Goal: Task Accomplishment & Management: Use online tool/utility

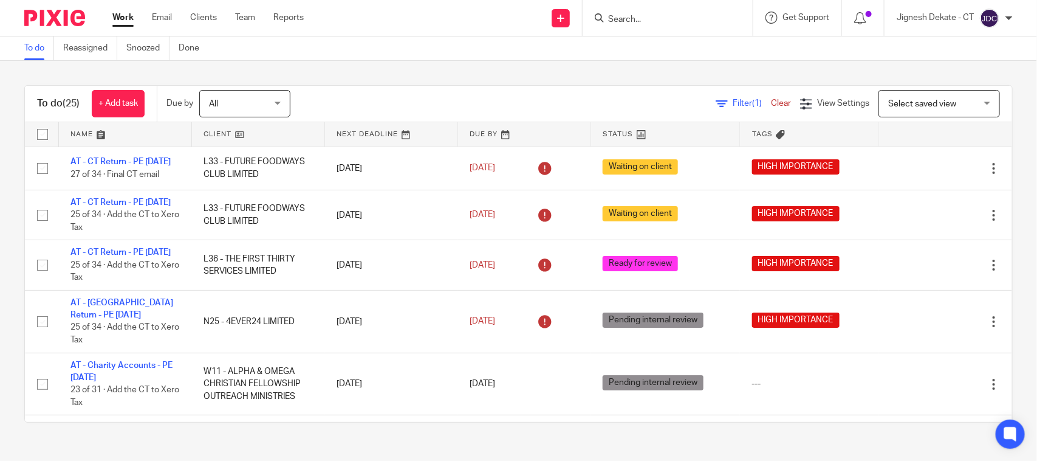
click at [644, 16] on input "Search" at bounding box center [661, 20] width 109 height 11
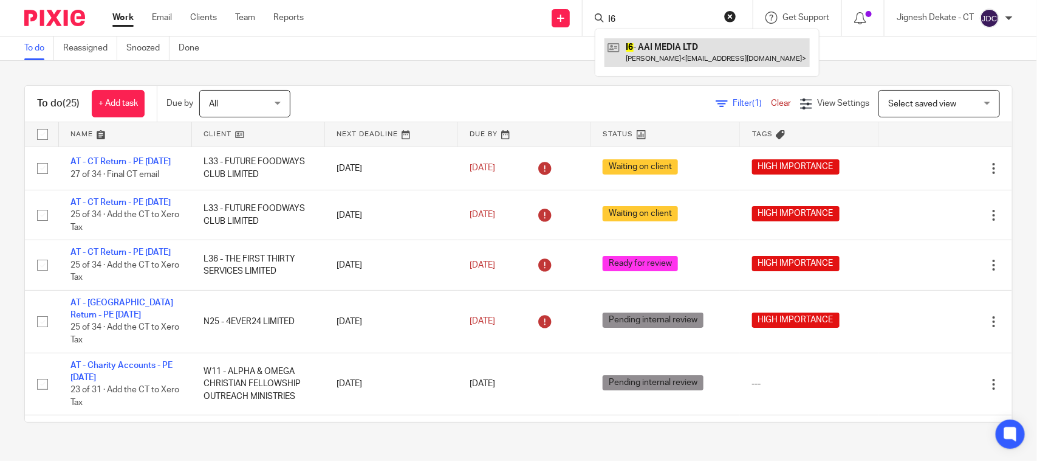
type input "I6"
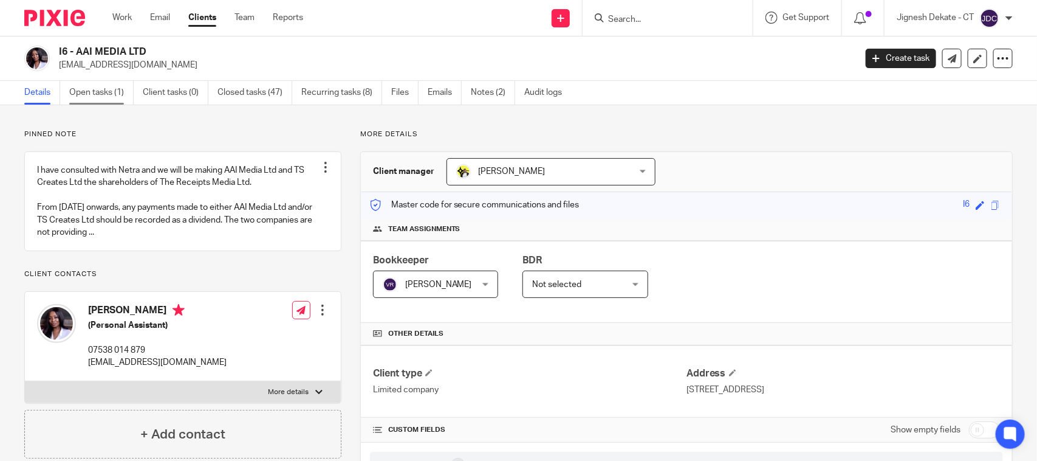
click at [117, 98] on link "Open tasks (1)" at bounding box center [101, 93] width 64 height 24
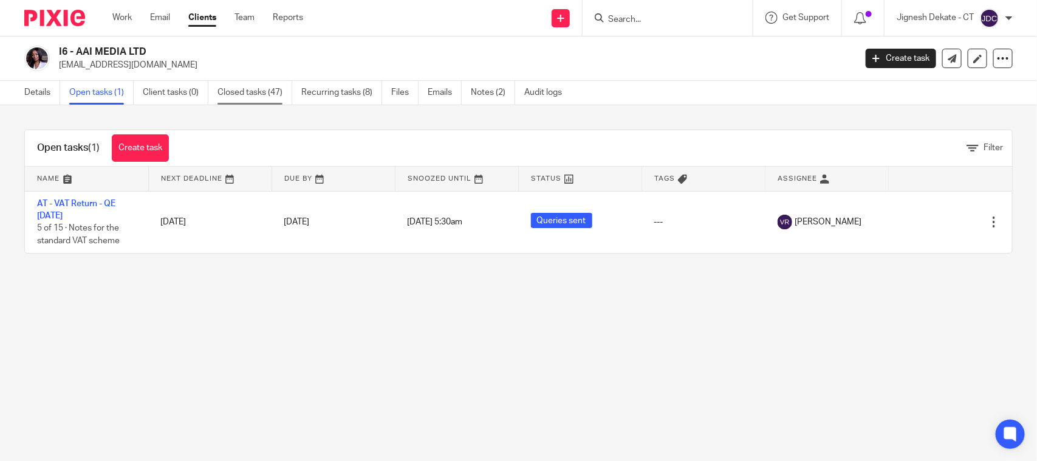
click at [241, 99] on link "Closed tasks (47)" at bounding box center [255, 93] width 75 height 24
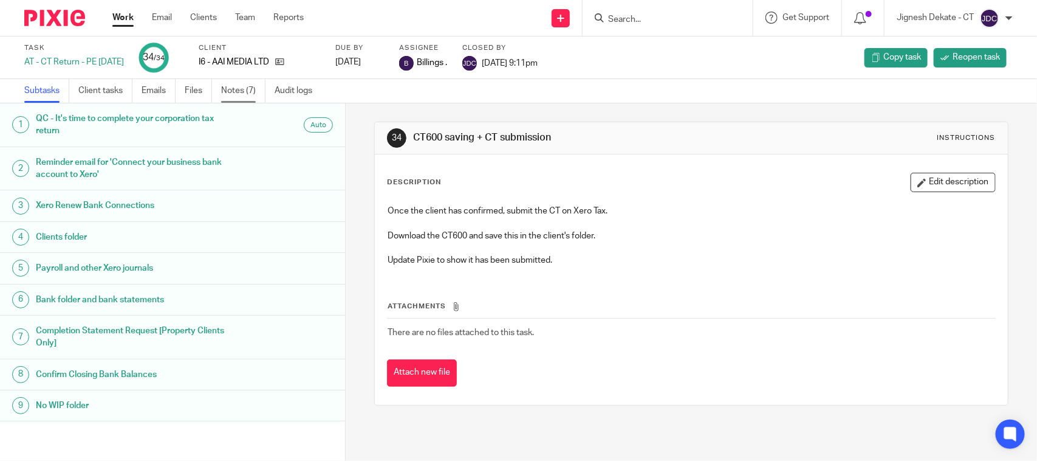
click at [251, 90] on link "Notes (7)" at bounding box center [243, 91] width 44 height 24
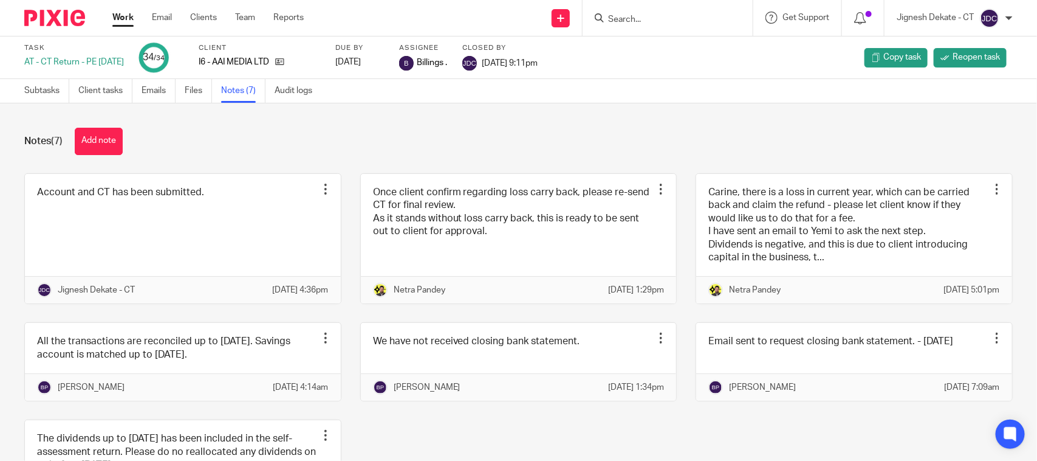
click at [532, 152] on div "Notes (7) Add note" at bounding box center [518, 141] width 989 height 27
click at [517, 136] on div "Notes (7) Add note" at bounding box center [518, 141] width 989 height 27
drag, startPoint x: 215, startPoint y: 62, endPoint x: 291, endPoint y: 58, distance: 76.1
click at [291, 58] on div "Task AT - CT Return - PE [DATE] 34 /34 Client I6 - AAI MEDIA LTD Due by [DATE] …" at bounding box center [436, 57] width 824 height 29
copy p "I6 - AAI MEDIA LTD"
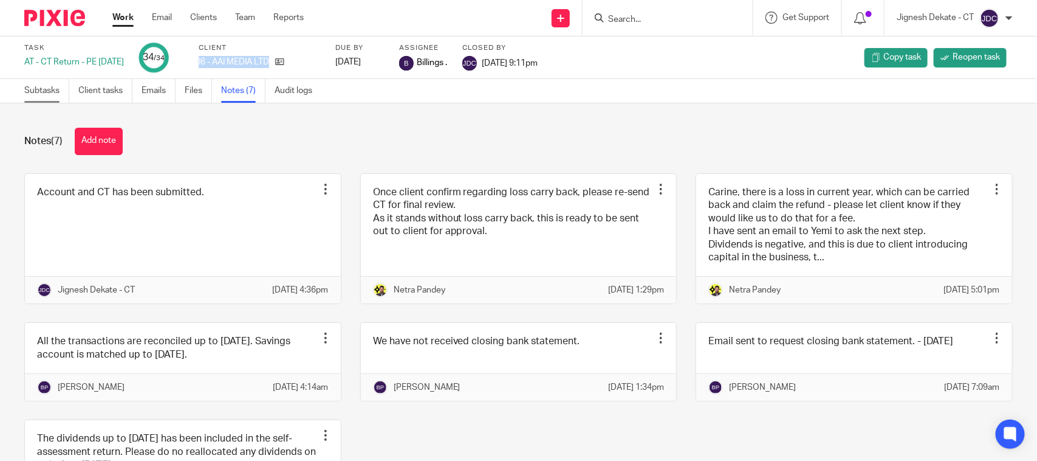
click at [52, 89] on link "Subtasks" at bounding box center [46, 91] width 45 height 24
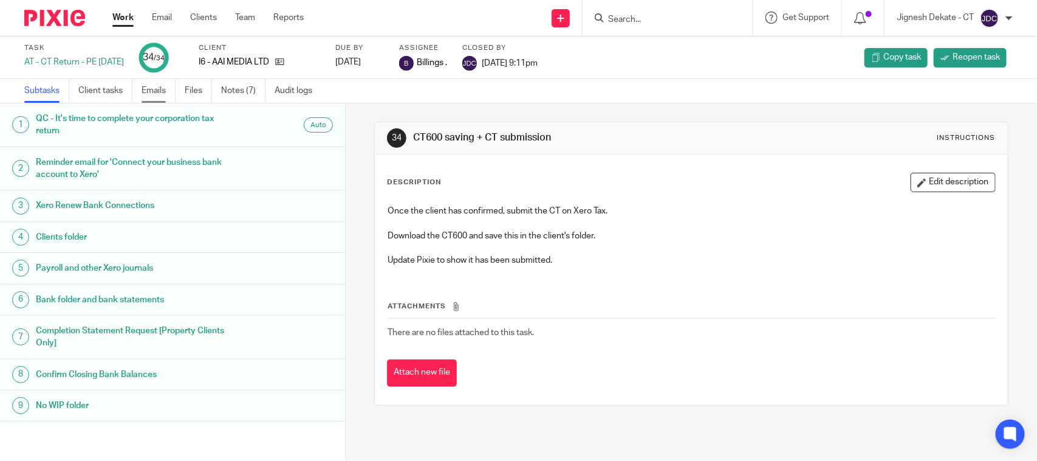
click at [159, 94] on link "Emails" at bounding box center [159, 91] width 34 height 24
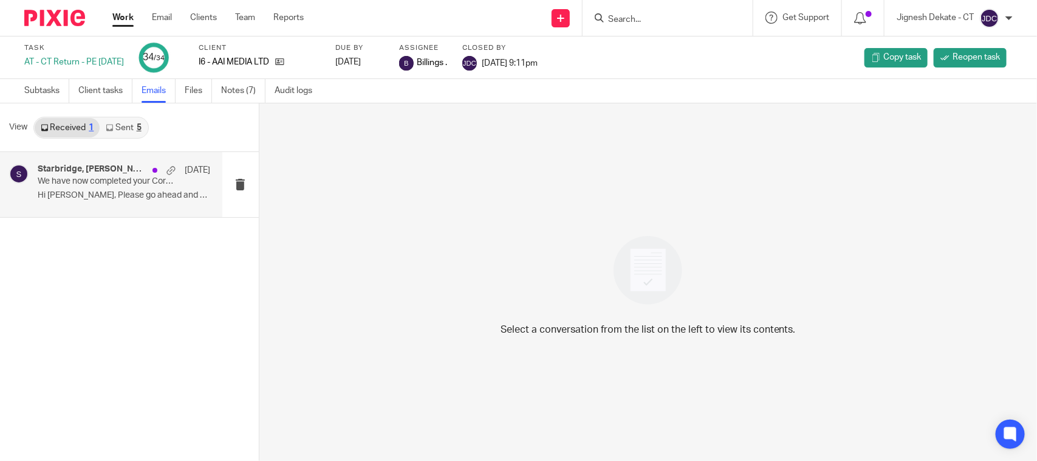
click at [105, 192] on p "Hi [PERSON_NAME], Please go ahead and proceed many..." at bounding box center [124, 195] width 173 height 10
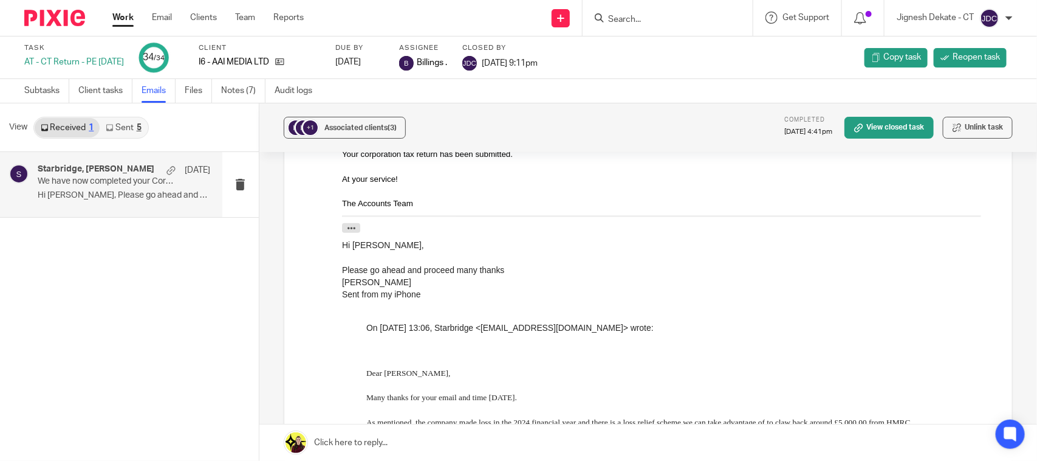
scroll to position [532, 0]
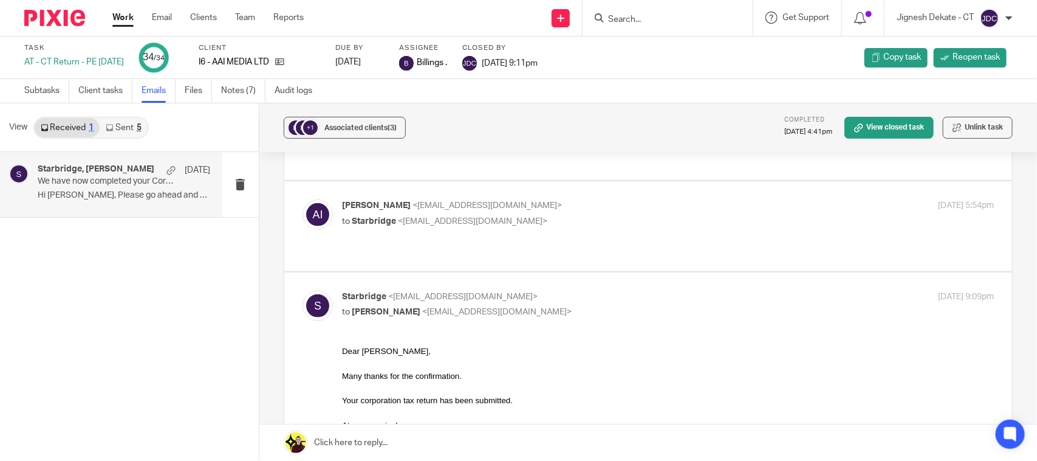
scroll to position [304, 0]
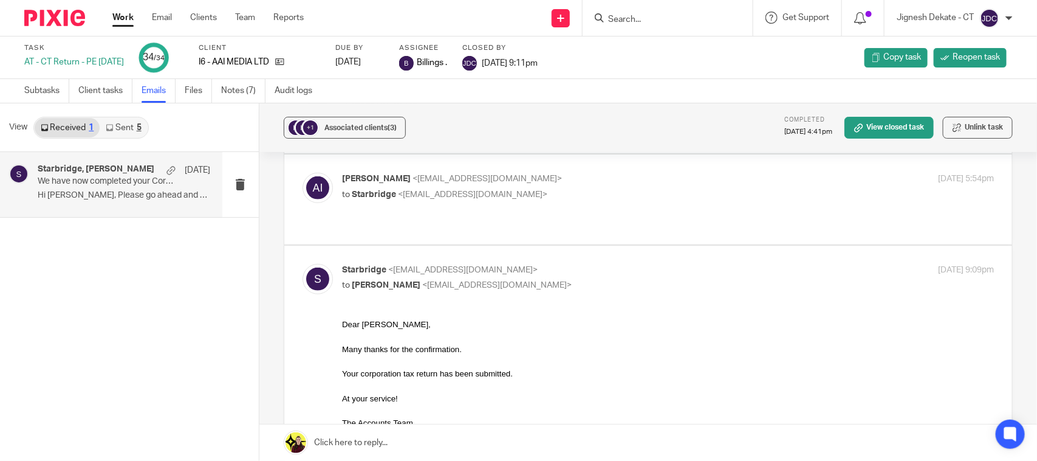
drag, startPoint x: 360, startPoint y: 64, endPoint x: 398, endPoint y: 61, distance: 38.4
click at [384, 61] on div "[DATE]" at bounding box center [359, 62] width 49 height 12
click at [230, 91] on link "Notes (7)" at bounding box center [243, 91] width 44 height 24
